Goal: Information Seeking & Learning: Learn about a topic

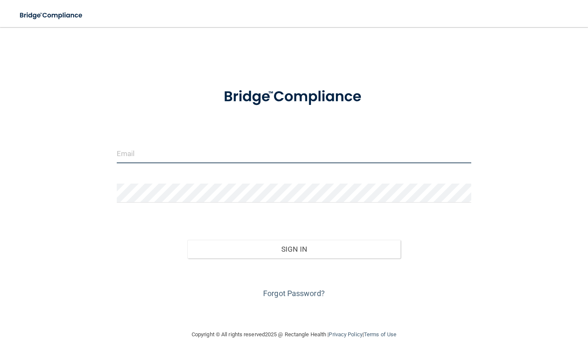
click at [163, 154] on input "email" at bounding box center [294, 153] width 354 height 19
type input "[EMAIL_ADDRESS][DOMAIN_NAME]"
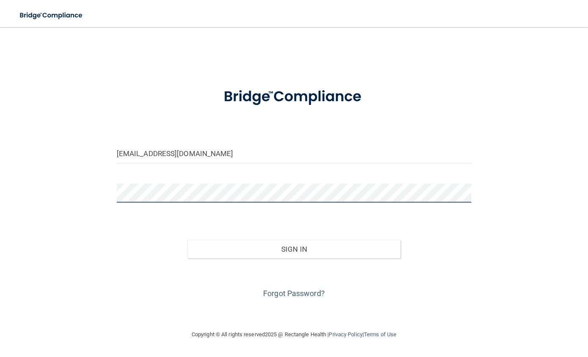
click at [187, 240] on button "Sign In" at bounding box center [293, 249] width 213 height 19
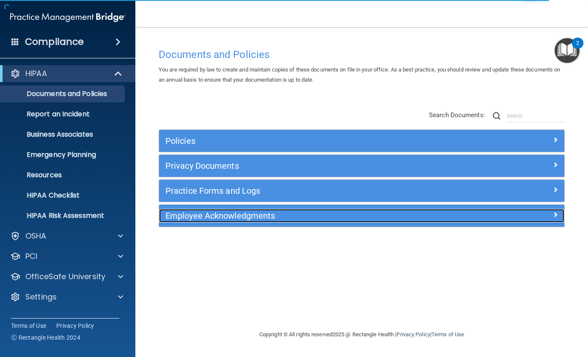
click at [556, 213] on span at bounding box center [555, 214] width 5 height 10
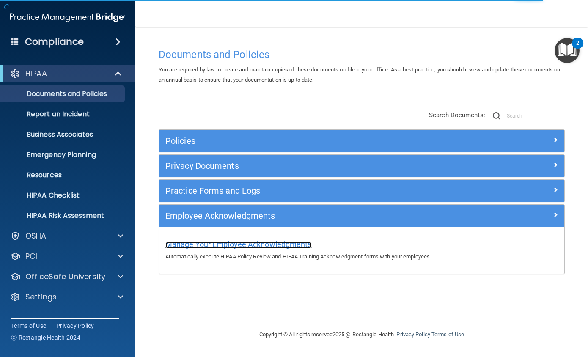
click at [281, 245] on span "Manage Your Employee Acknowledgments" at bounding box center [238, 244] width 146 height 9
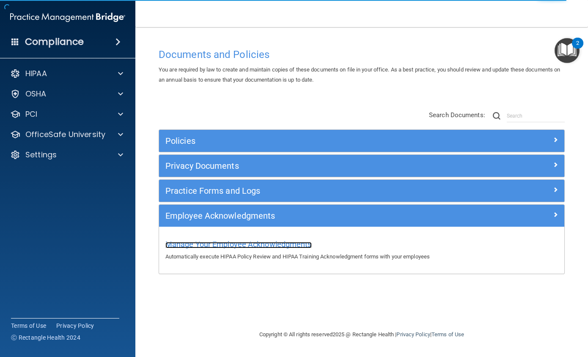
click at [181, 243] on span "Manage Your Employee Acknowledgments" at bounding box center [238, 244] width 146 height 9
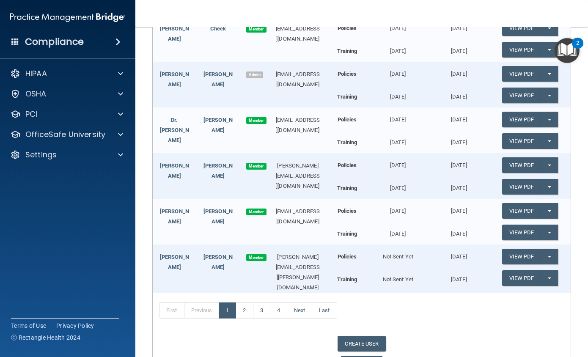
scroll to position [169, 0]
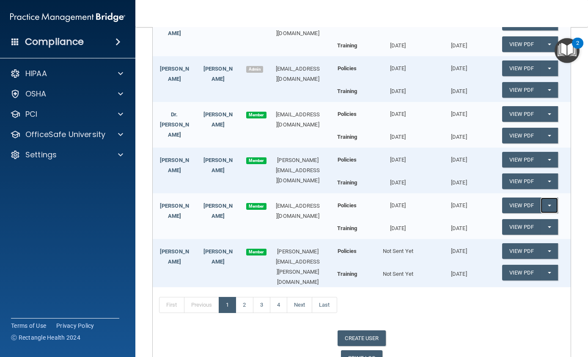
click at [547, 208] on button "Split button!" at bounding box center [549, 206] width 17 height 16
click at [534, 219] on link "Update Acknowledgment" at bounding box center [541, 222] width 78 height 13
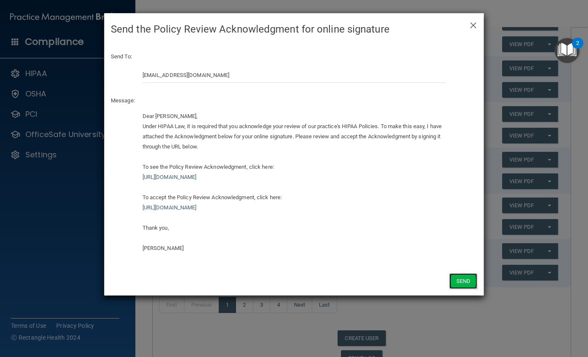
click at [459, 276] on button "Send" at bounding box center [463, 281] width 28 height 16
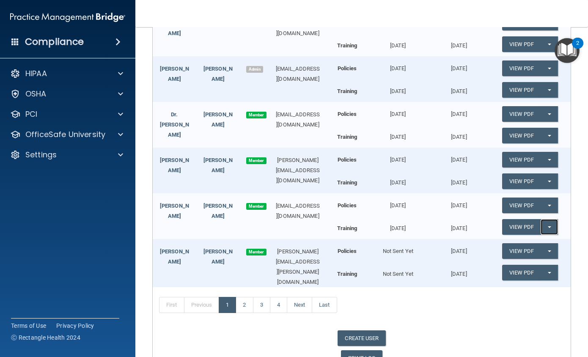
click at [546, 227] on button "Split button!" at bounding box center [549, 227] width 17 height 16
click at [516, 241] on link "Update Acknowledgment" at bounding box center [541, 244] width 78 height 13
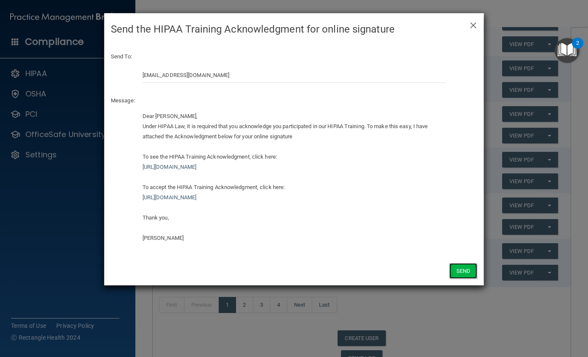
click at [468, 264] on button "Send" at bounding box center [463, 271] width 28 height 16
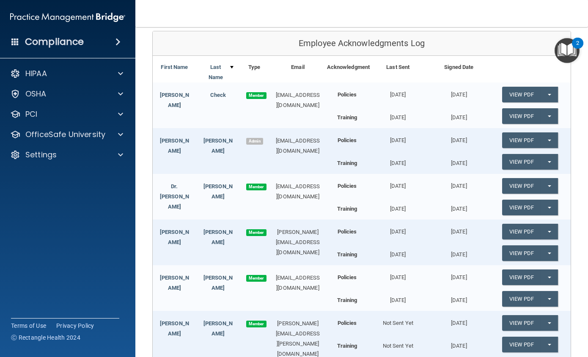
scroll to position [0, 0]
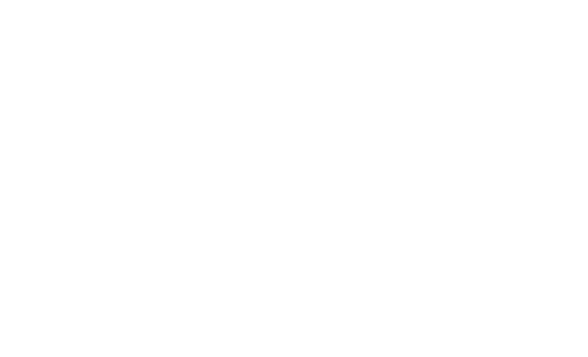
select select "20"
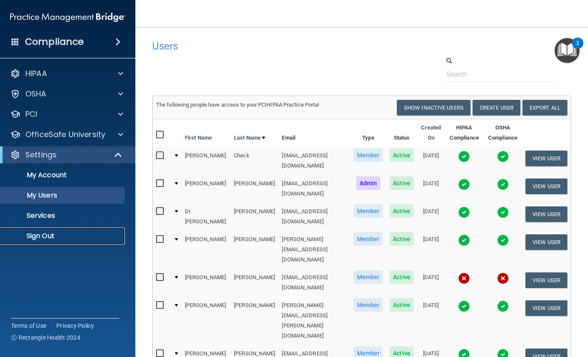
click at [38, 233] on p "Sign Out" at bounding box center [62, 236] width 115 height 8
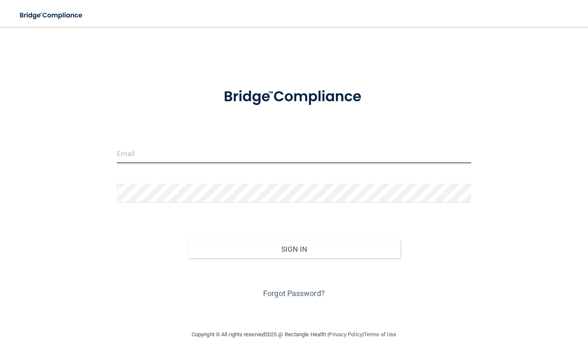
click at [179, 158] on input "email" at bounding box center [294, 153] width 354 height 19
paste input "[EMAIL_ADDRESS][DOMAIN_NAME]"
type input "[EMAIL_ADDRESS][DOMAIN_NAME]"
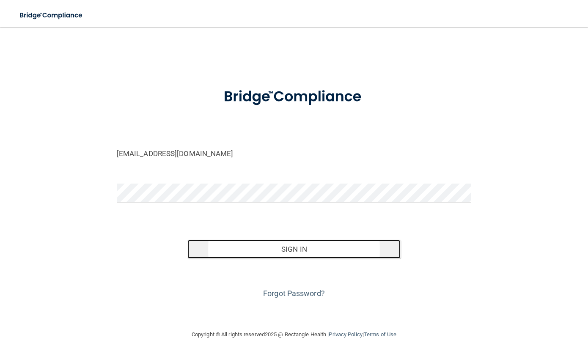
click at [327, 253] on button "Sign In" at bounding box center [293, 249] width 213 height 19
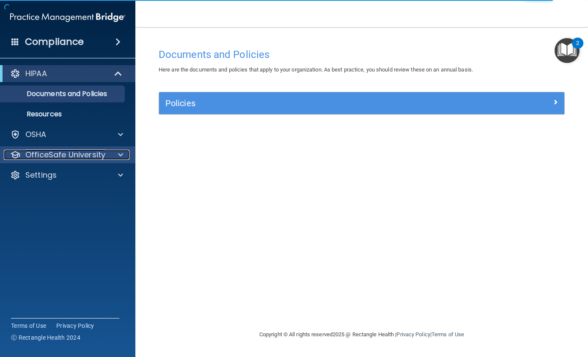
click at [122, 151] on span at bounding box center [120, 155] width 5 height 10
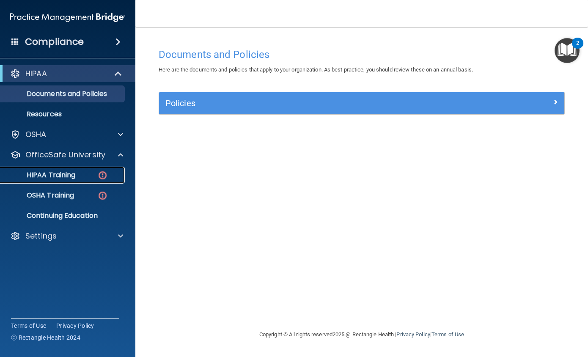
click at [97, 176] on img at bounding box center [102, 175] width 11 height 11
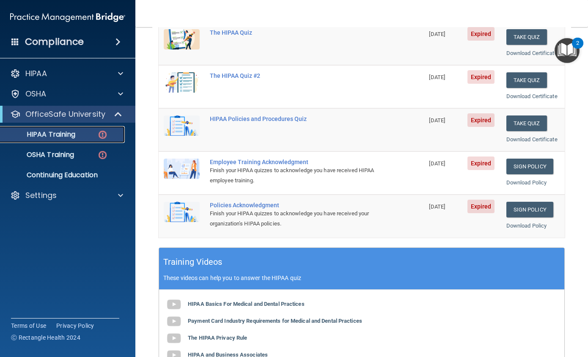
scroll to position [85, 0]
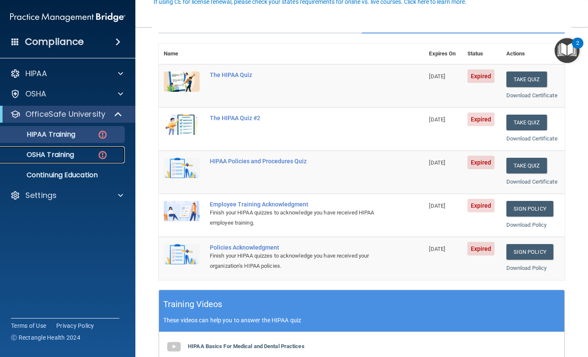
drag, startPoint x: 82, startPoint y: 156, endPoint x: 93, endPoint y: 156, distance: 11.4
click at [82, 156] on div "OSHA Training" at bounding box center [62, 155] width 115 height 8
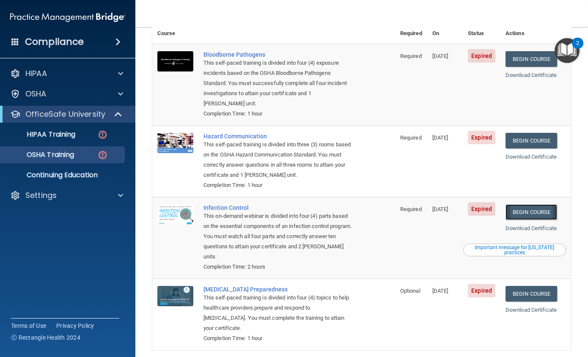
click at [540, 204] on link "Begin Course" at bounding box center [531, 212] width 52 height 16
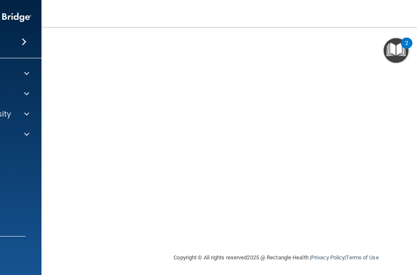
scroll to position [85, 0]
